Goal: Transaction & Acquisition: Purchase product/service

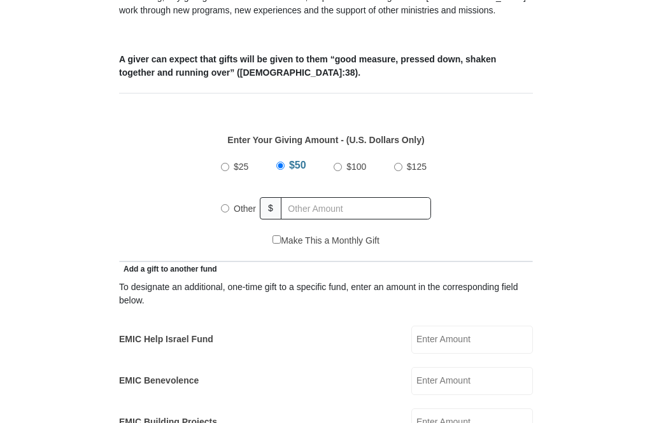
click at [229, 208] on label "Other" at bounding box center [244, 209] width 31 height 28
click at [228, 208] on input "Other" at bounding box center [225, 208] width 8 height 8
radio input "true"
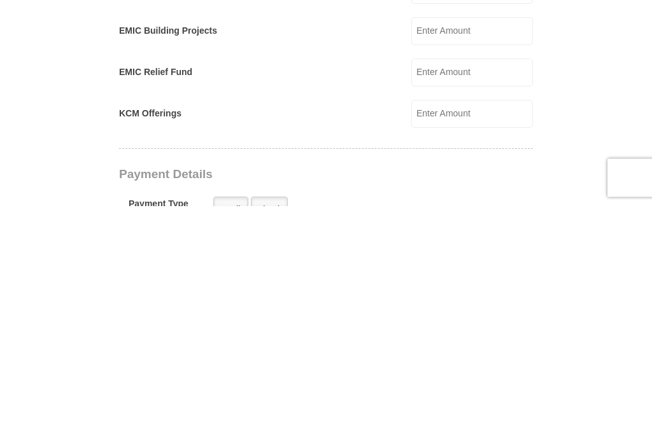
scroll to position [648, 0]
type input "18.00"
click at [302, 314] on div "KCM Offerings KCM Offerings Amount must be a valid number Make This a Monthly G…" at bounding box center [326, 328] width 414 height 28
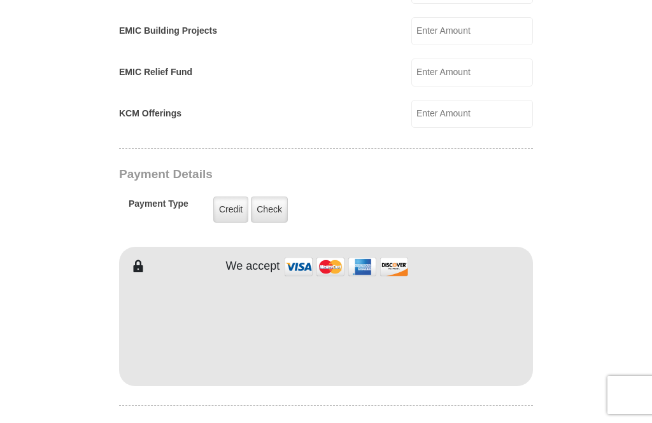
click at [222, 109] on div "KCM Offerings KCM Offerings Amount must be a valid number Make This a Monthly G…" at bounding box center [326, 114] width 414 height 28
click at [454, 113] on input "KCM Offerings" at bounding box center [472, 114] width 122 height 28
type input "30.00"
click at [224, 208] on label "Credit" at bounding box center [230, 210] width 35 height 26
click at [0, 0] on input "Credit" at bounding box center [0, 0] width 0 height 0
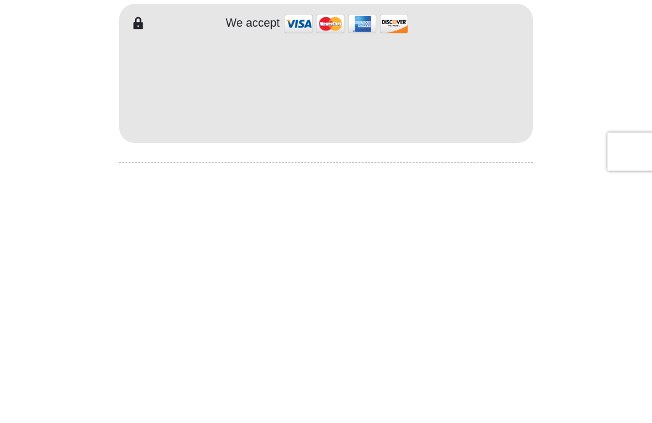
scroll to position [1105, 0]
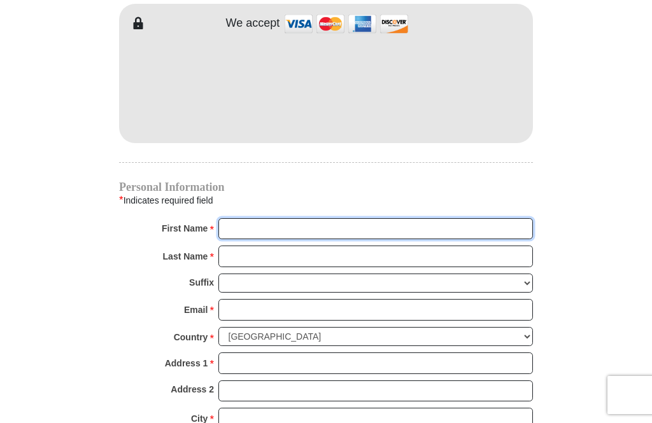
click at [235, 226] on input "First Name *" at bounding box center [375, 229] width 314 height 22
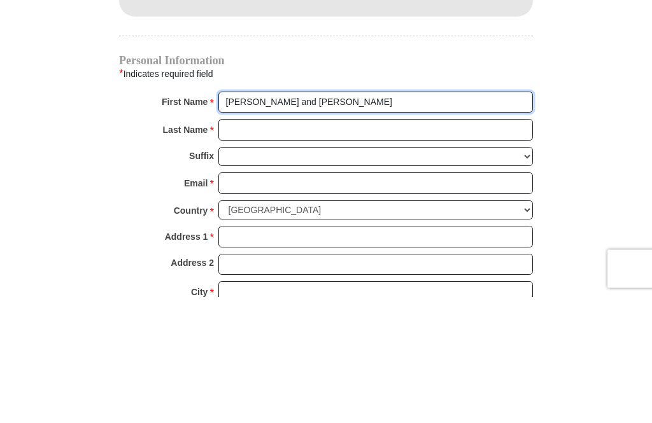
type input "Connie and Don"
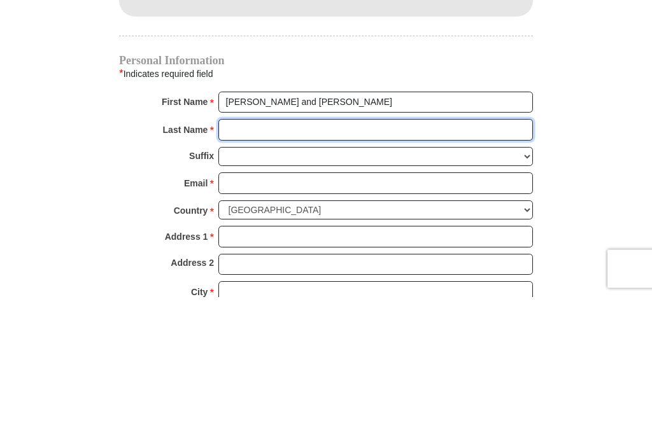
click at [237, 246] on input "Last Name *" at bounding box center [375, 257] width 314 height 22
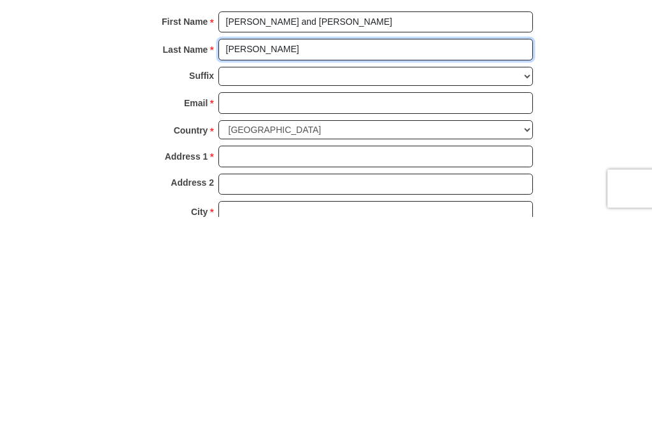
type input "Tofte"
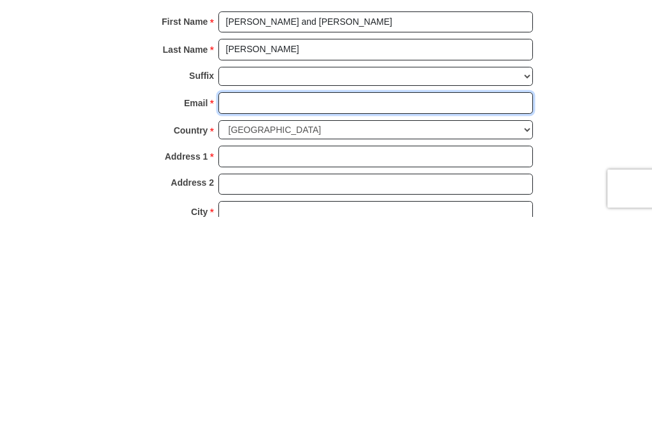
click at [234, 299] on input "Email *" at bounding box center [375, 310] width 314 height 22
type input "ctofte47@gmail.com"
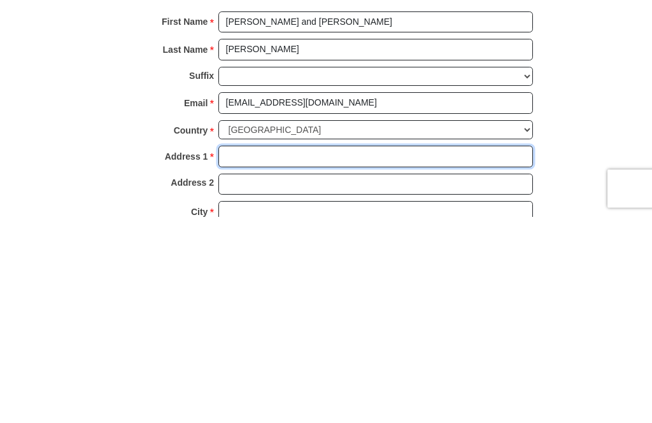
click at [239, 352] on input "Address 1 *" at bounding box center [375, 363] width 314 height 22
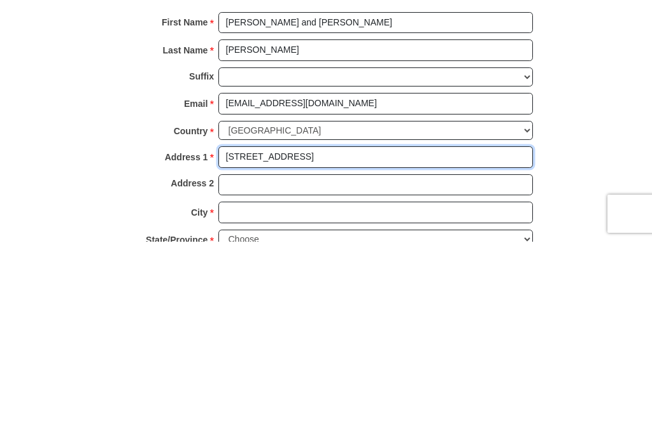
scroll to position [1131, 0]
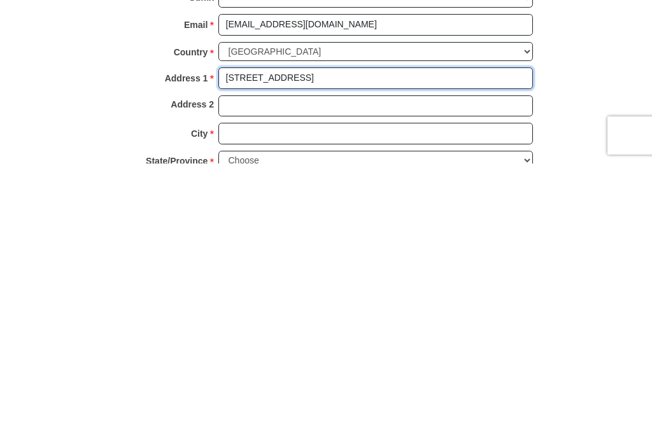
type input "260 30th Ave NE"
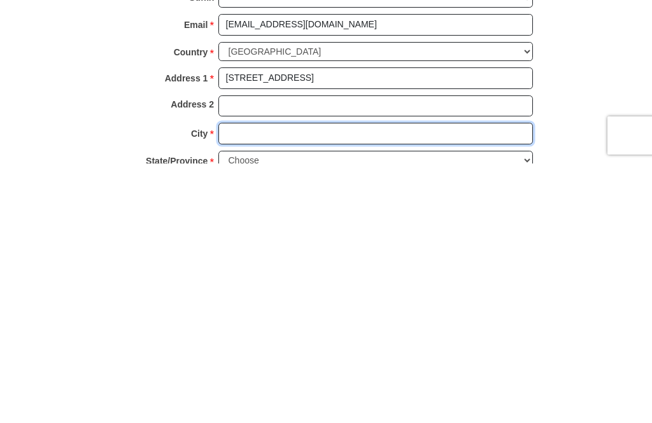
click at [243, 382] on input "City *" at bounding box center [375, 393] width 314 height 22
type input "Benson"
click at [520, 410] on select "Choose Alabama Alaska American Samoa Arizona Arkansas Armed Forces Americas Arm…" at bounding box center [375, 420] width 314 height 20
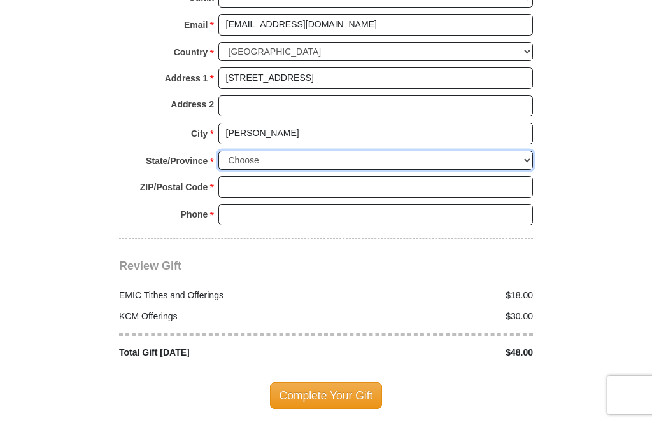
select select "MN"
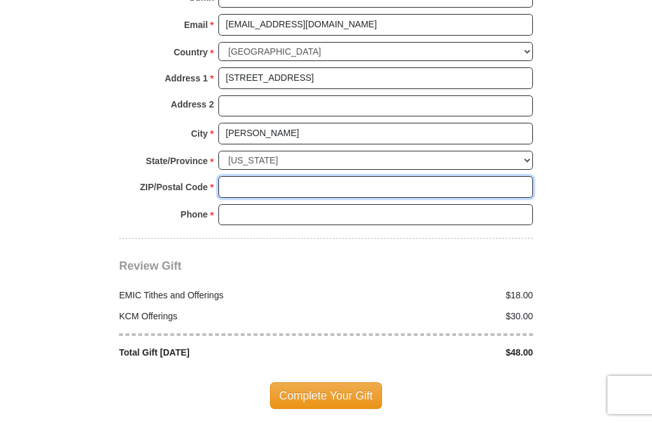
click at [235, 176] on input "ZIP/Postal Code *" at bounding box center [375, 187] width 314 height 22
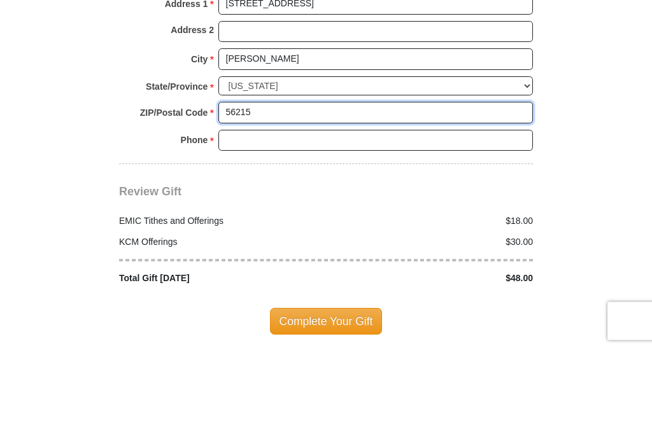
type input "56215"
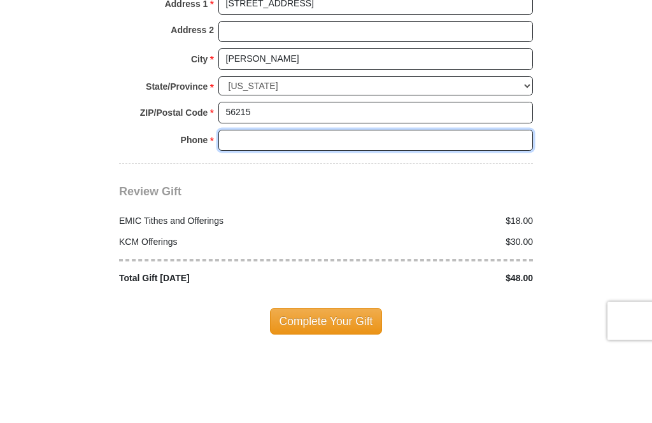
click at [241, 204] on input "Phone * *" at bounding box center [375, 215] width 314 height 22
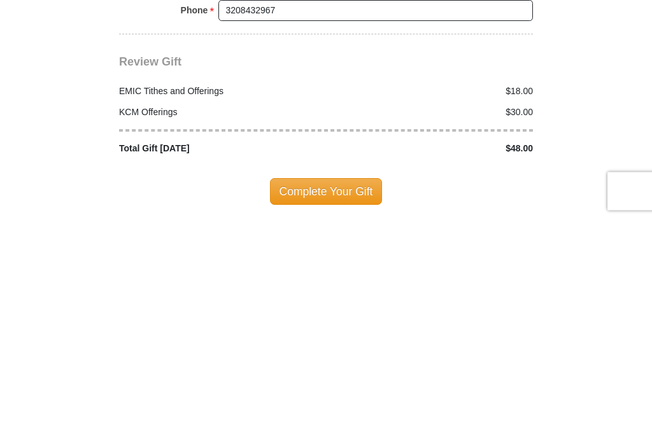
scroll to position [1594, 0]
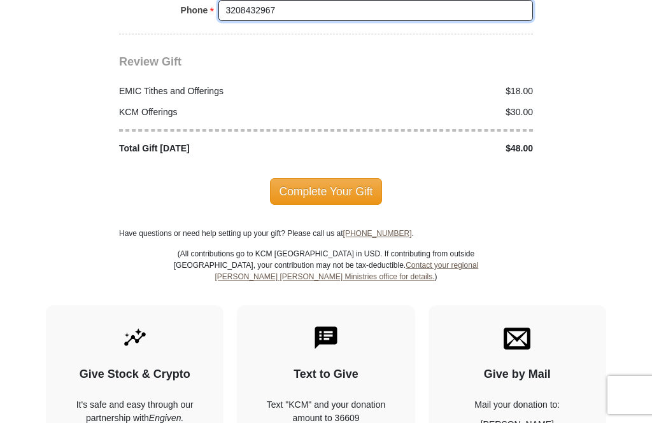
type input "3208432967"
click at [322, 181] on span "Complete Your Gift" at bounding box center [326, 191] width 113 height 27
